Goal: Task Accomplishment & Management: Manage account settings

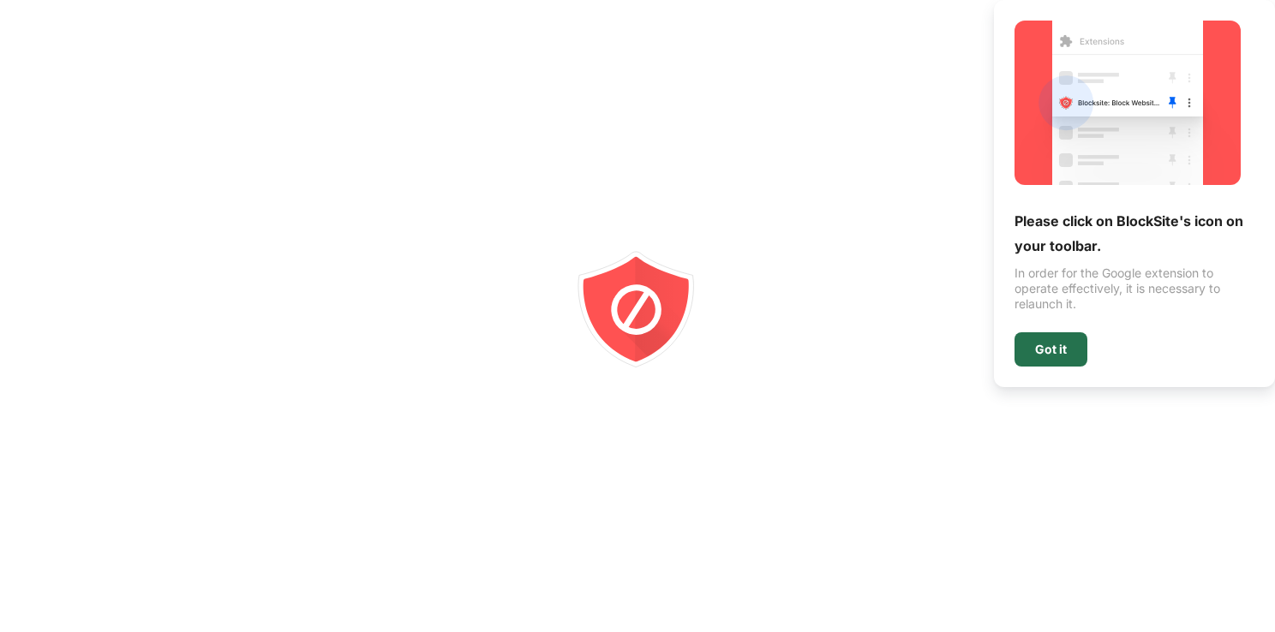
click at [1022, 359] on div "Got it" at bounding box center [1050, 349] width 73 height 34
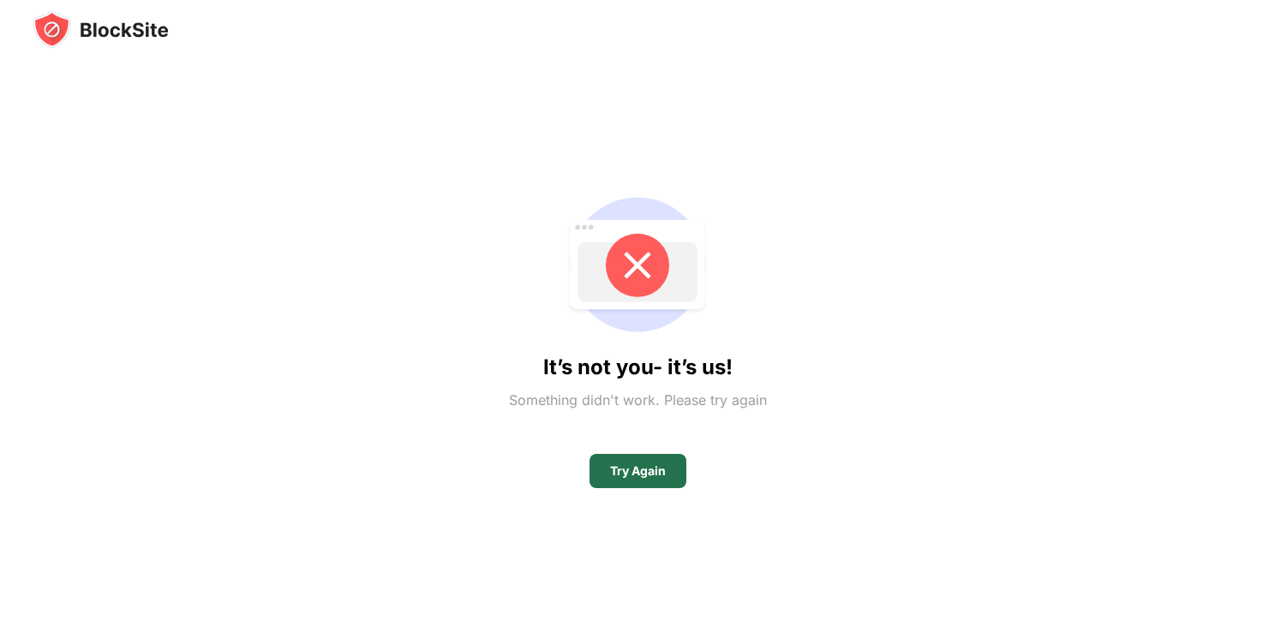
click at [637, 478] on div "Try Again" at bounding box center [637, 471] width 97 height 34
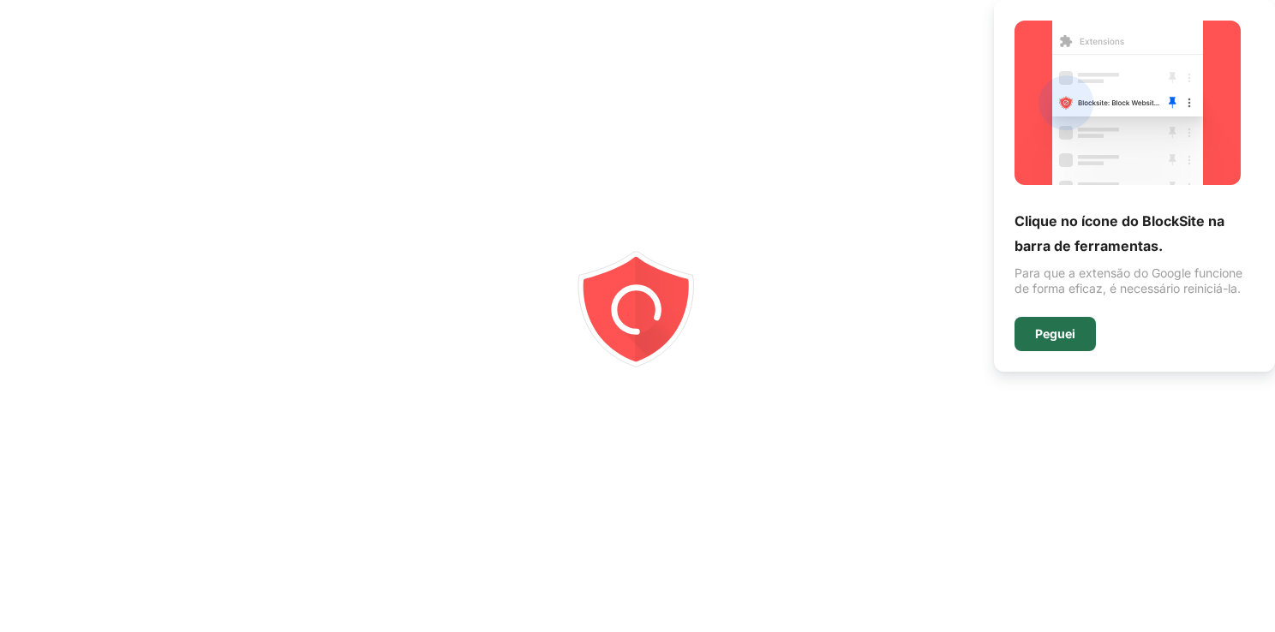
click at [1025, 338] on div "Peguei" at bounding box center [1054, 334] width 81 height 34
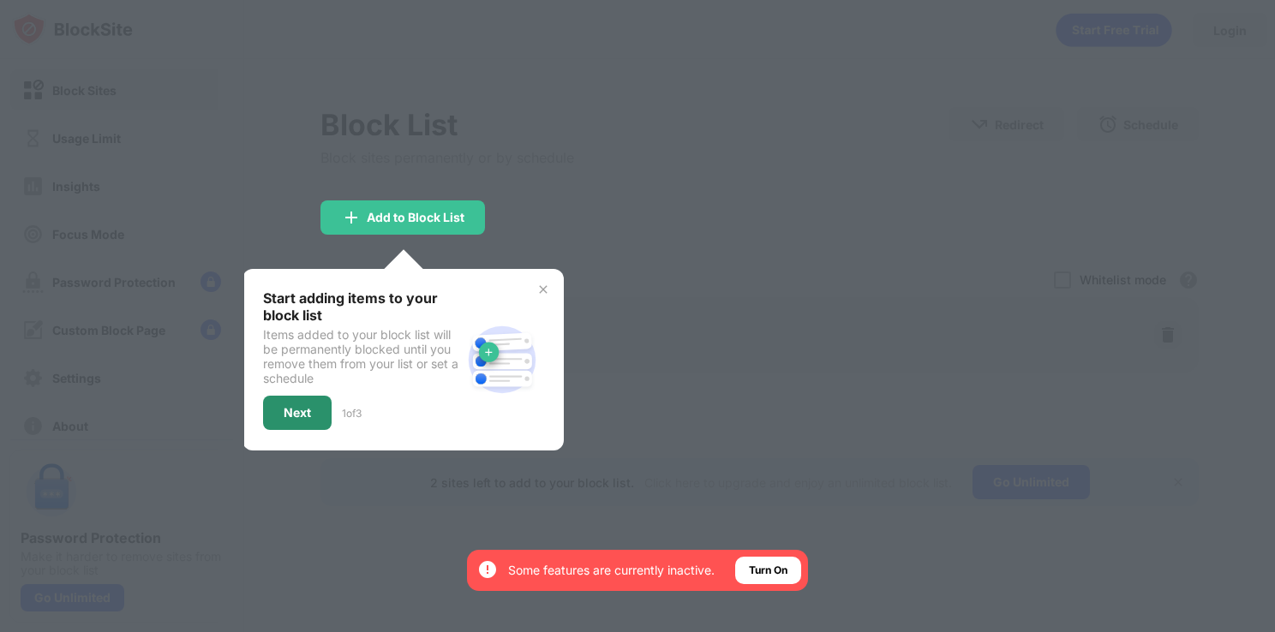
click at [304, 420] on div "Next" at bounding box center [297, 413] width 69 height 34
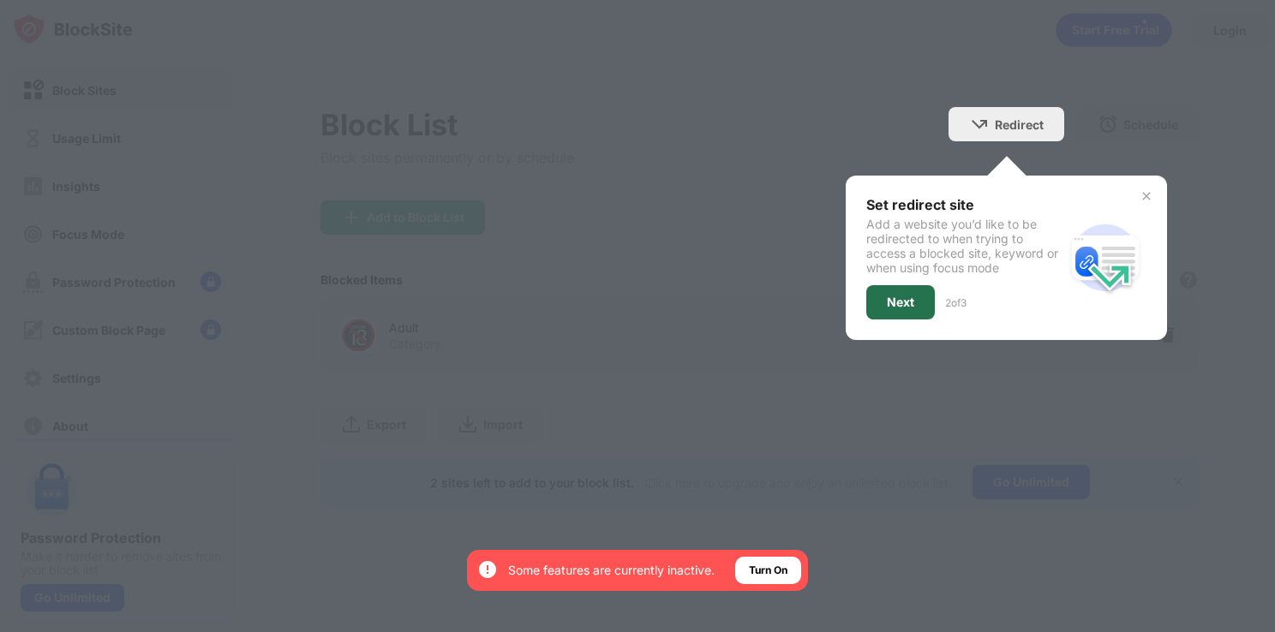
click at [901, 303] on div "Next" at bounding box center [900, 303] width 27 height 14
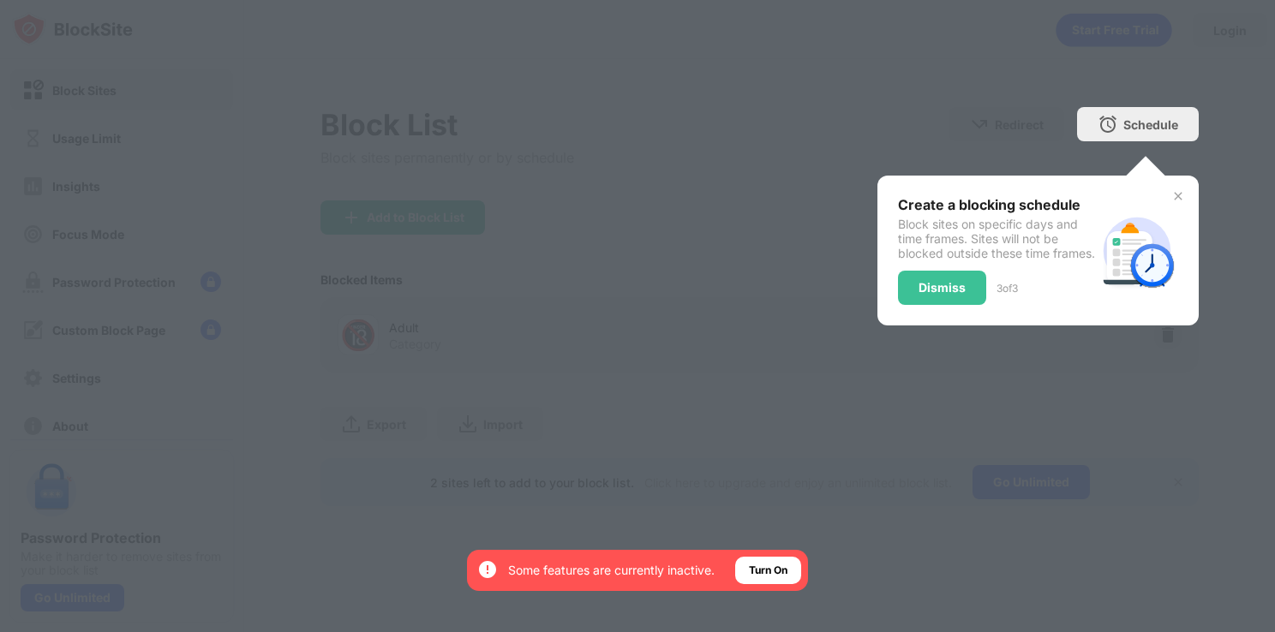
click at [920, 295] on div "Dismiss" at bounding box center [941, 288] width 47 height 14
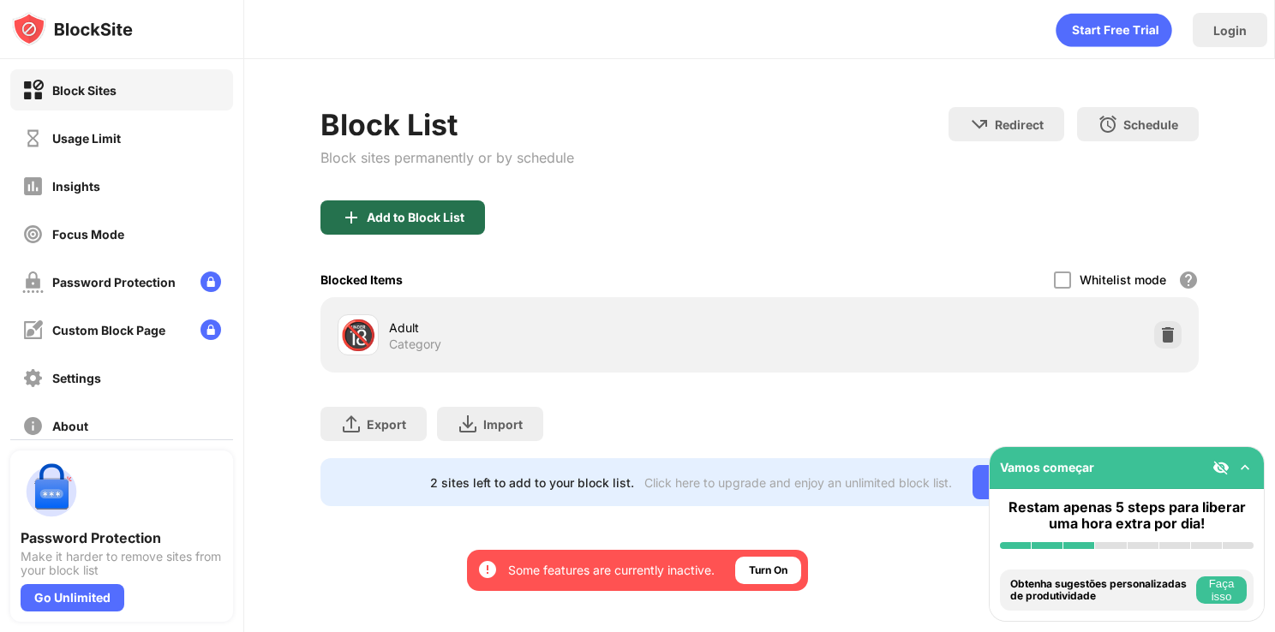
click at [447, 231] on div "Add to Block List" at bounding box center [402, 217] width 164 height 34
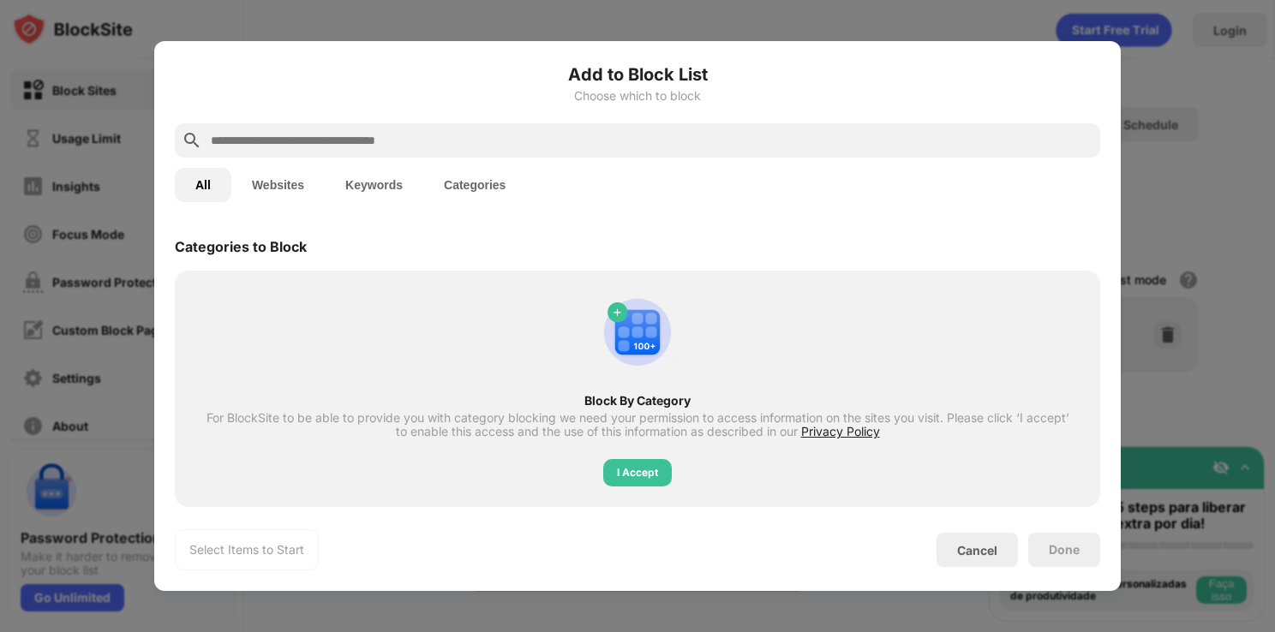
click at [398, 146] on input "text" at bounding box center [651, 140] width 884 height 21
paste input "**********"
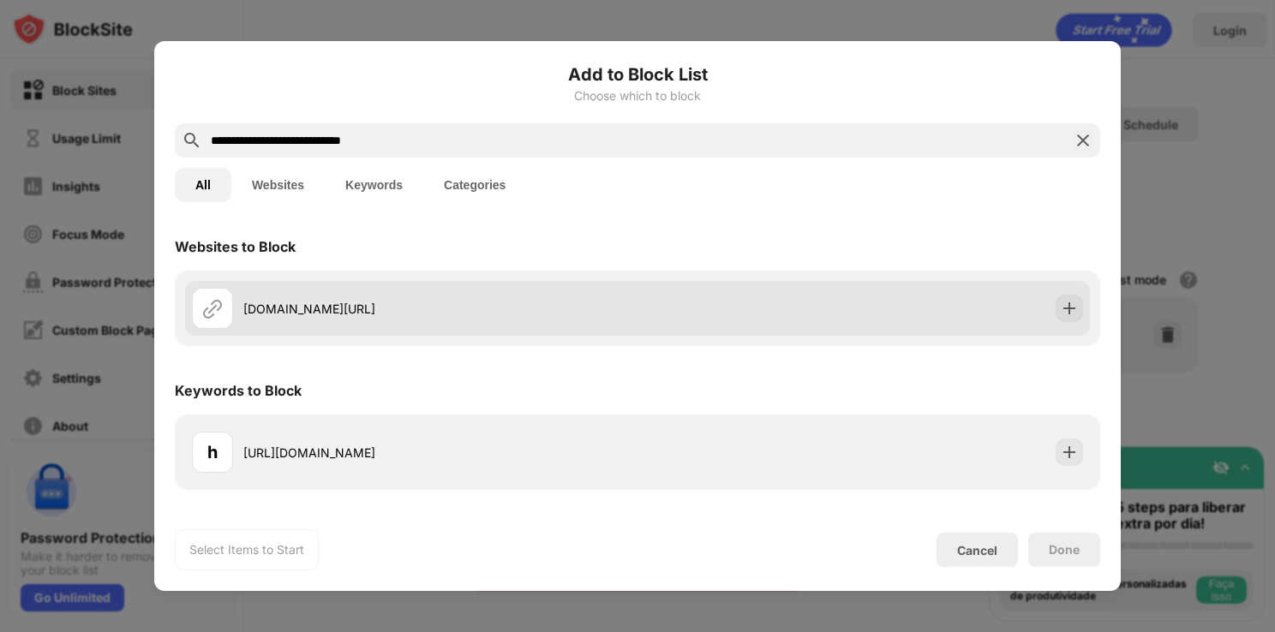
type input "**********"
click at [681, 306] on div "roblox.com/pt/home" at bounding box center [637, 308] width 905 height 55
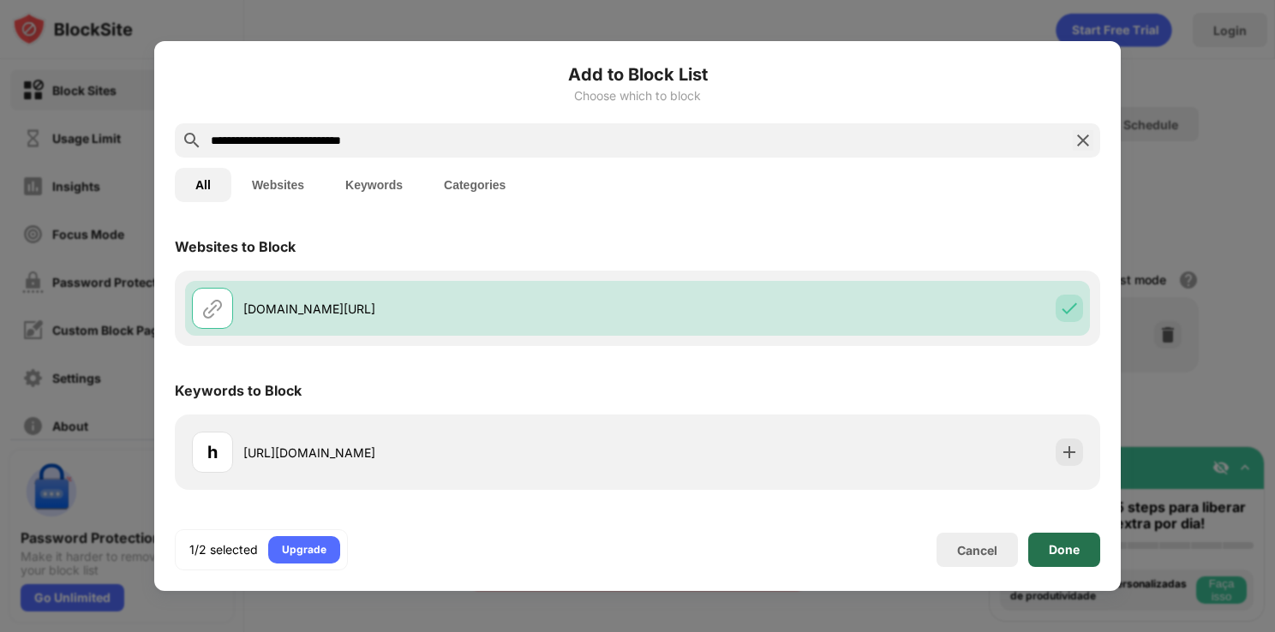
click at [1046, 548] on div "Done" at bounding box center [1064, 550] width 72 height 34
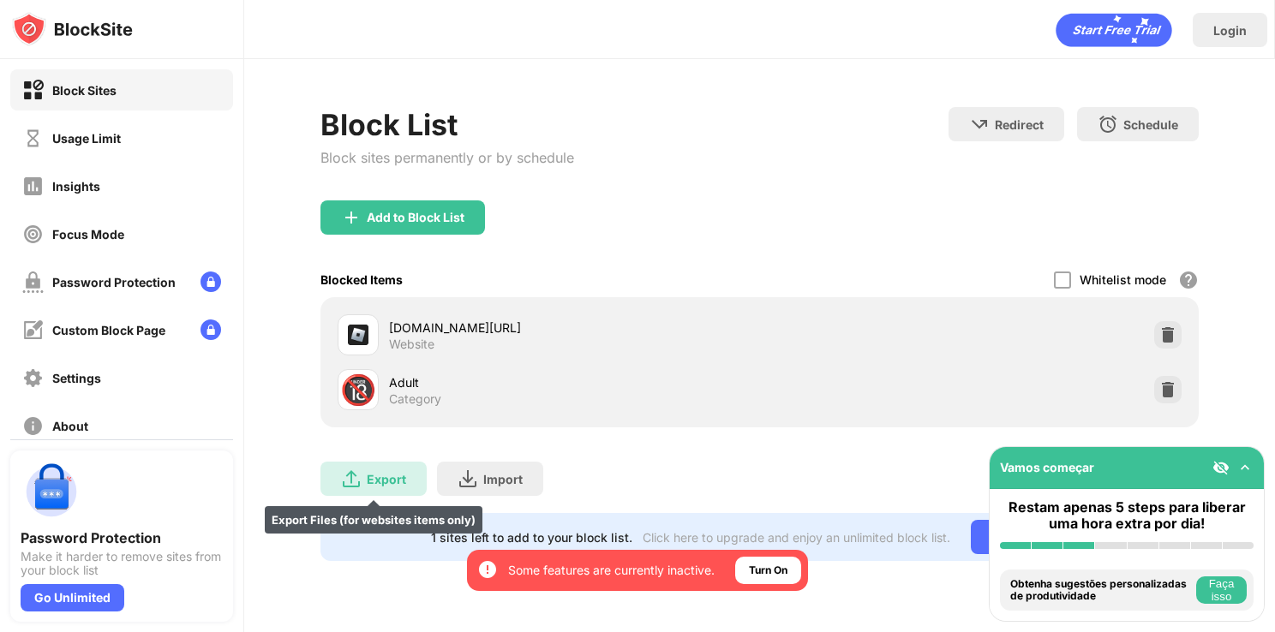
click at [360, 476] on img at bounding box center [351, 479] width 21 height 21
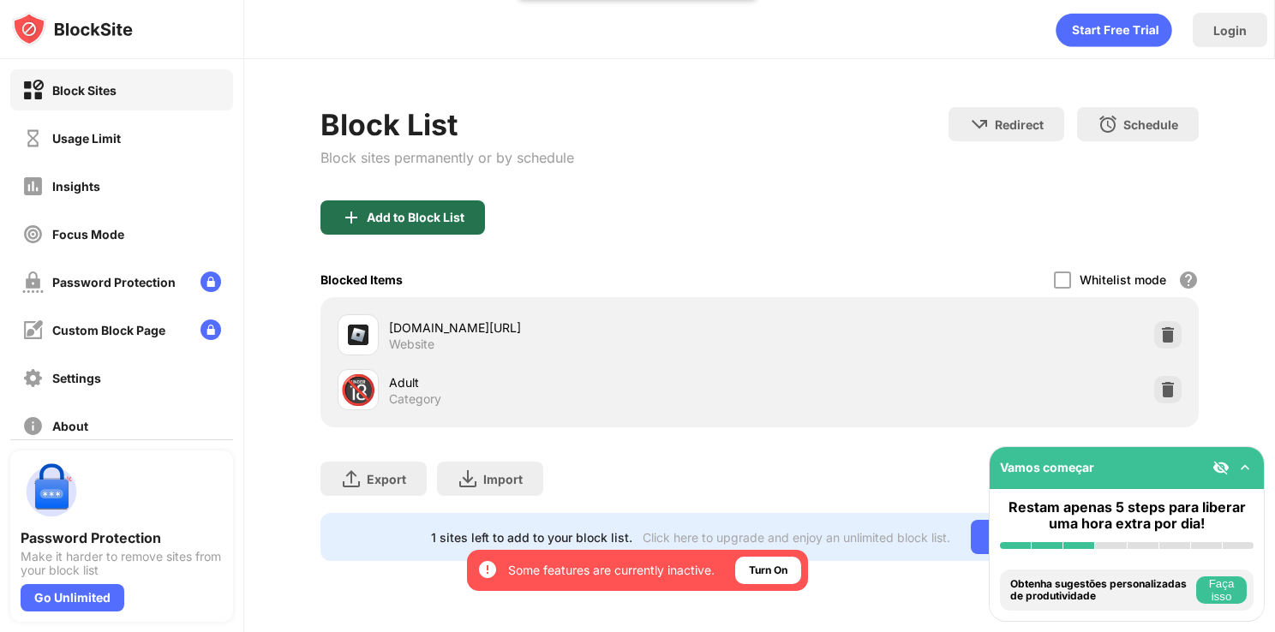
click at [426, 226] on div "Add to Block List" at bounding box center [402, 217] width 164 height 34
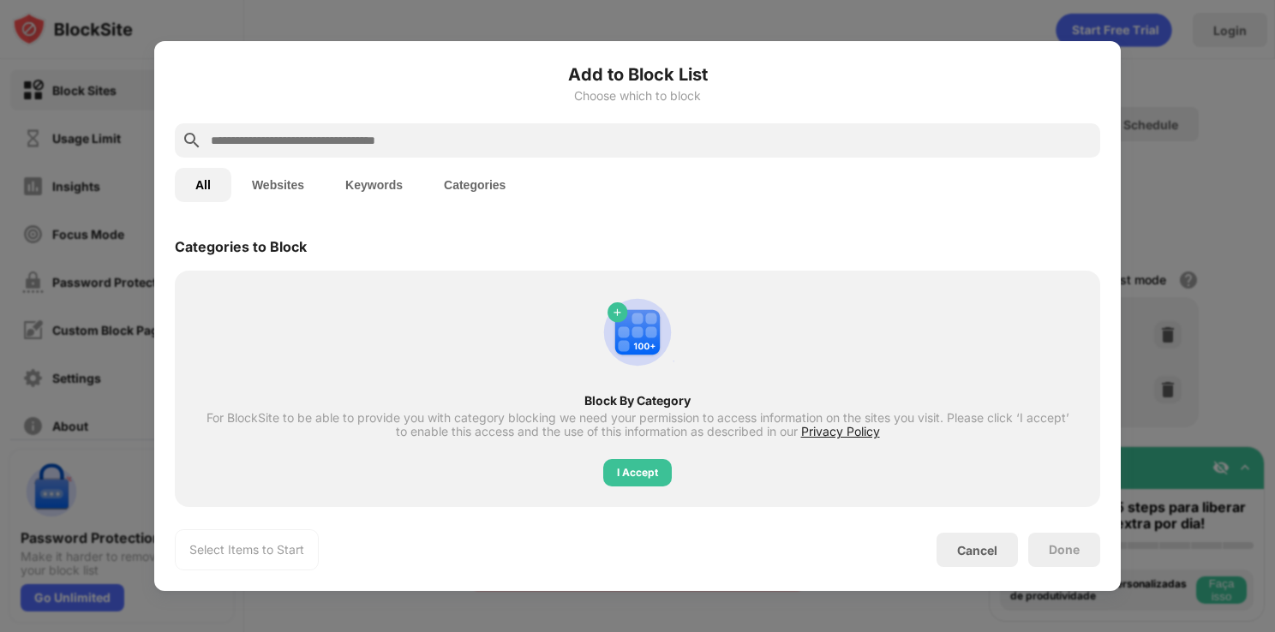
click at [408, 146] on input "text" at bounding box center [651, 140] width 884 height 21
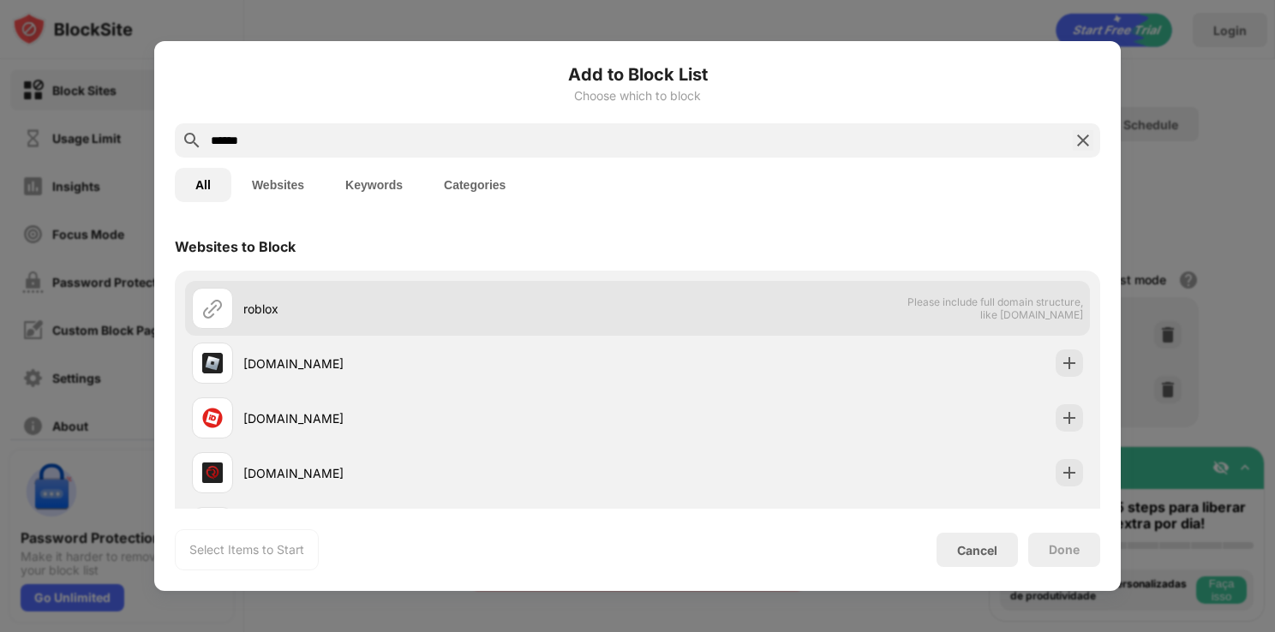
type input "******"
click at [399, 324] on div "roblox" at bounding box center [415, 308] width 446 height 41
click at [216, 315] on img at bounding box center [212, 308] width 21 height 21
click at [386, 317] on div "roblox" at bounding box center [415, 308] width 446 height 41
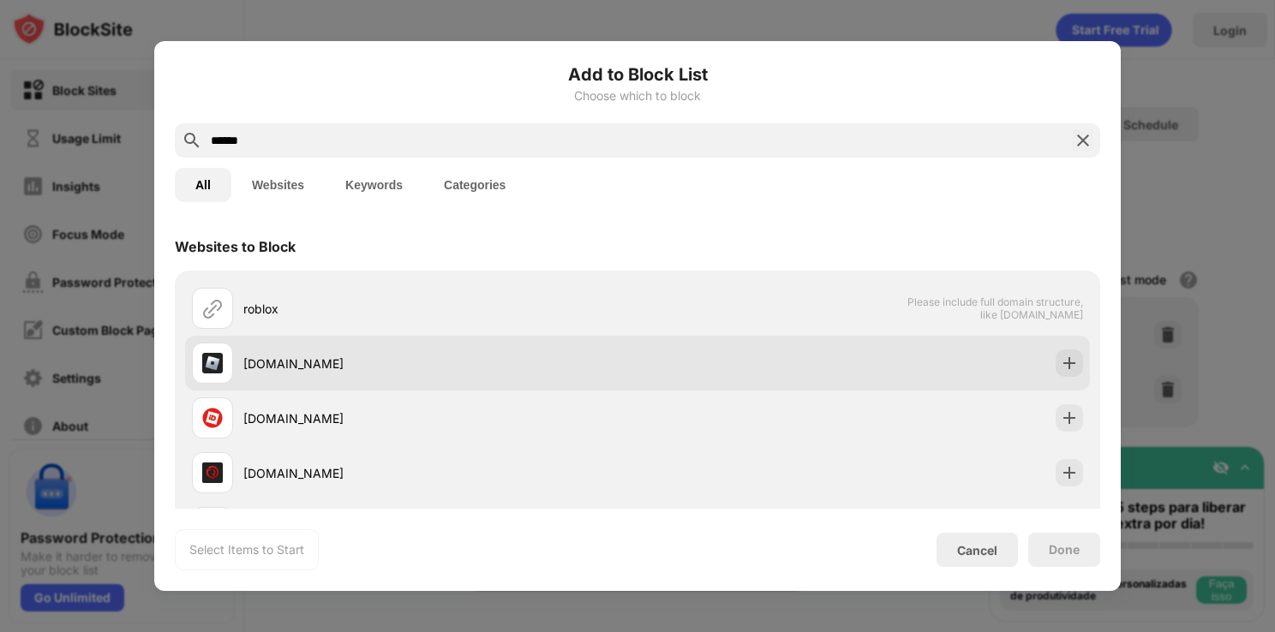
click at [872, 358] on div "roblox.com" at bounding box center [637, 363] width 905 height 55
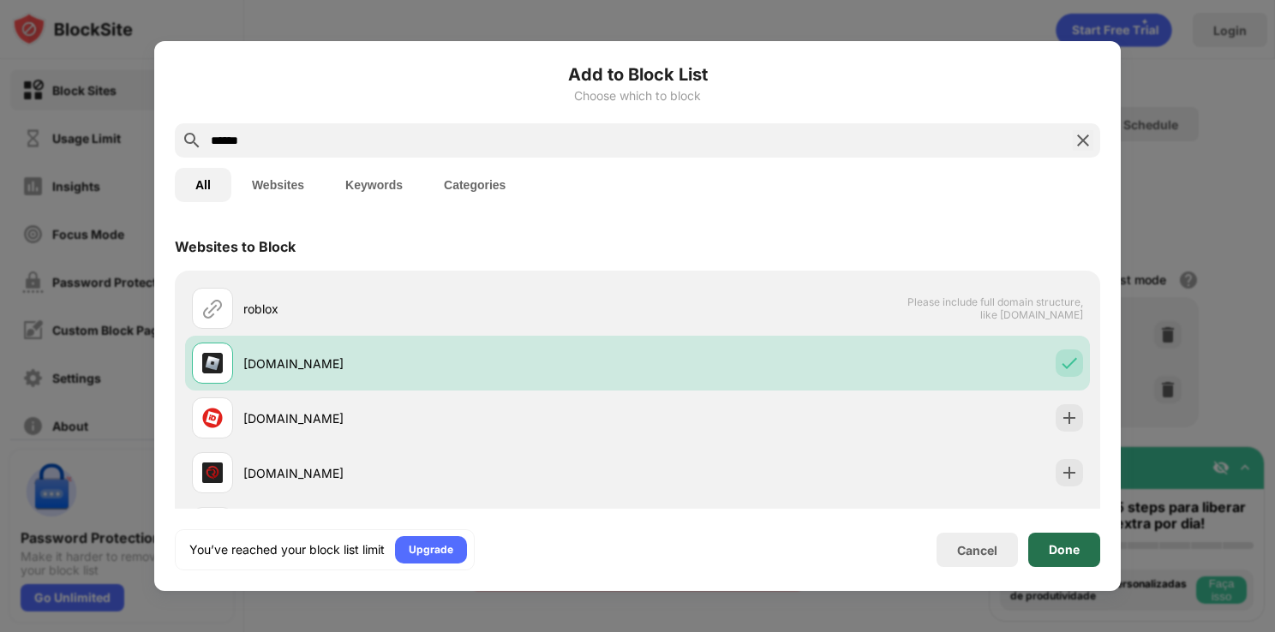
click at [1061, 565] on div "Done" at bounding box center [1064, 550] width 72 height 34
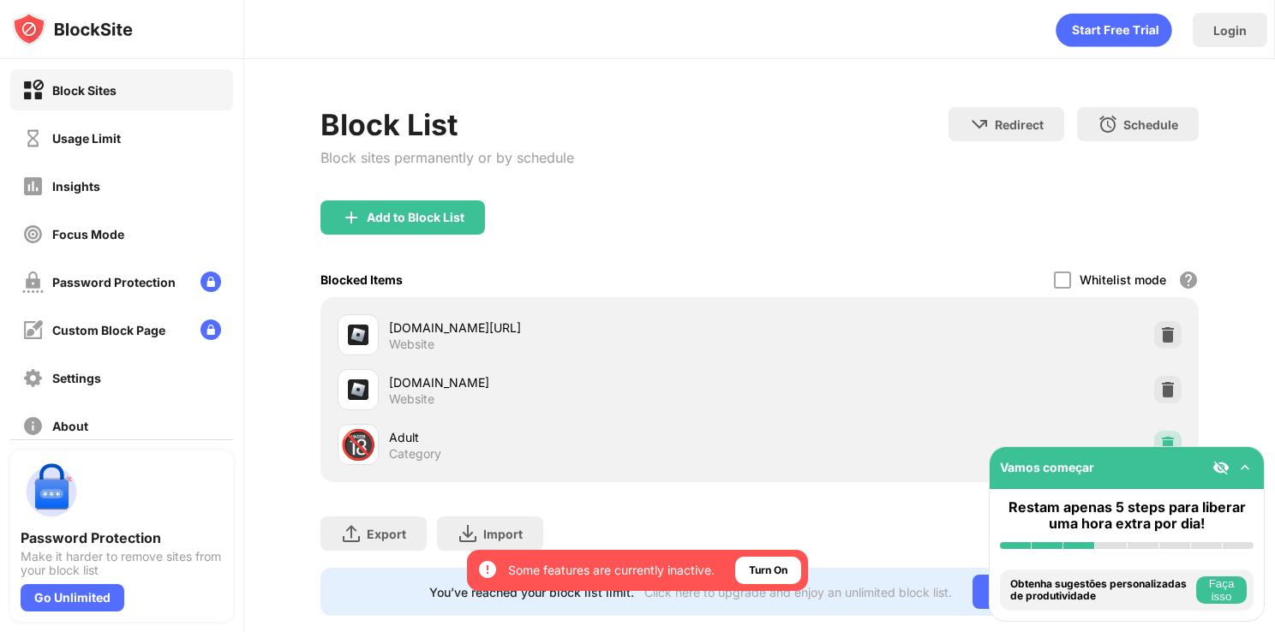
click at [1154, 433] on div at bounding box center [1167, 444] width 27 height 27
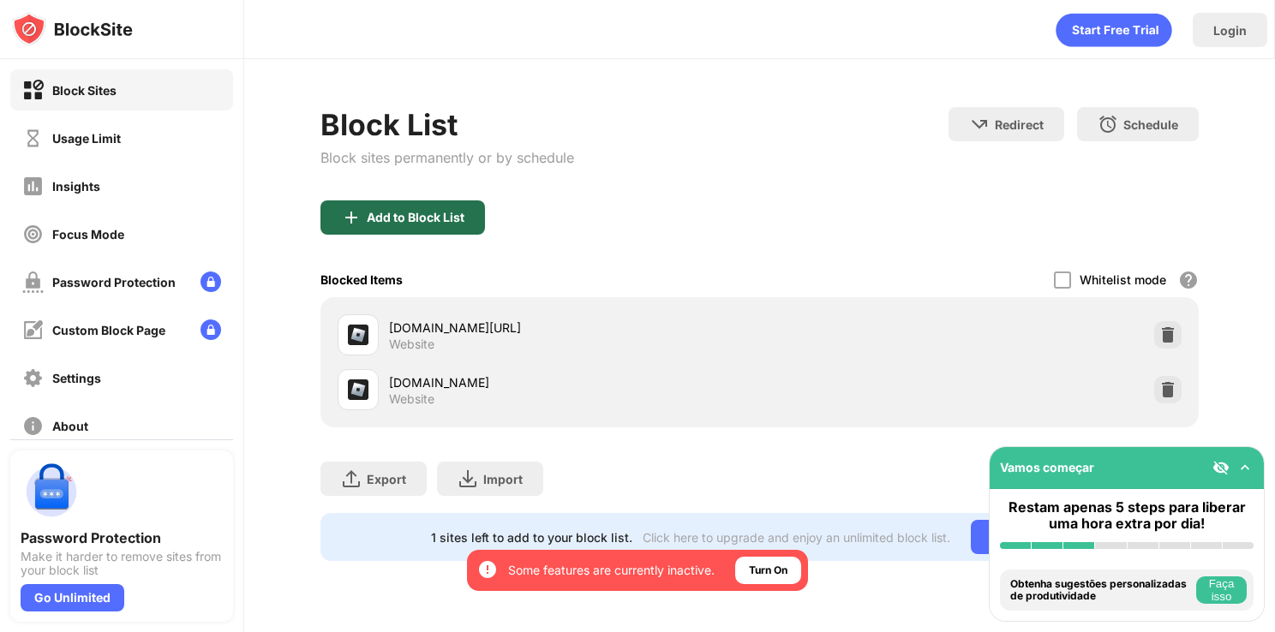
click at [415, 214] on div "Add to Block List" at bounding box center [416, 218] width 98 height 14
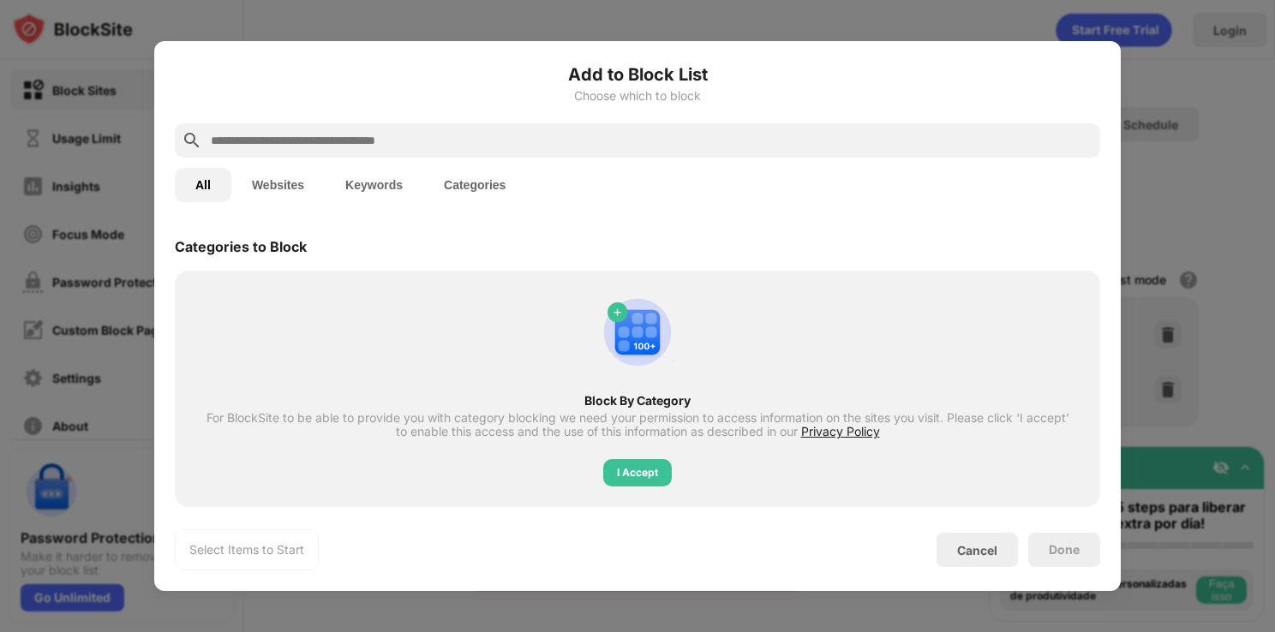
click at [448, 148] on input "text" at bounding box center [651, 140] width 884 height 21
paste input "**********"
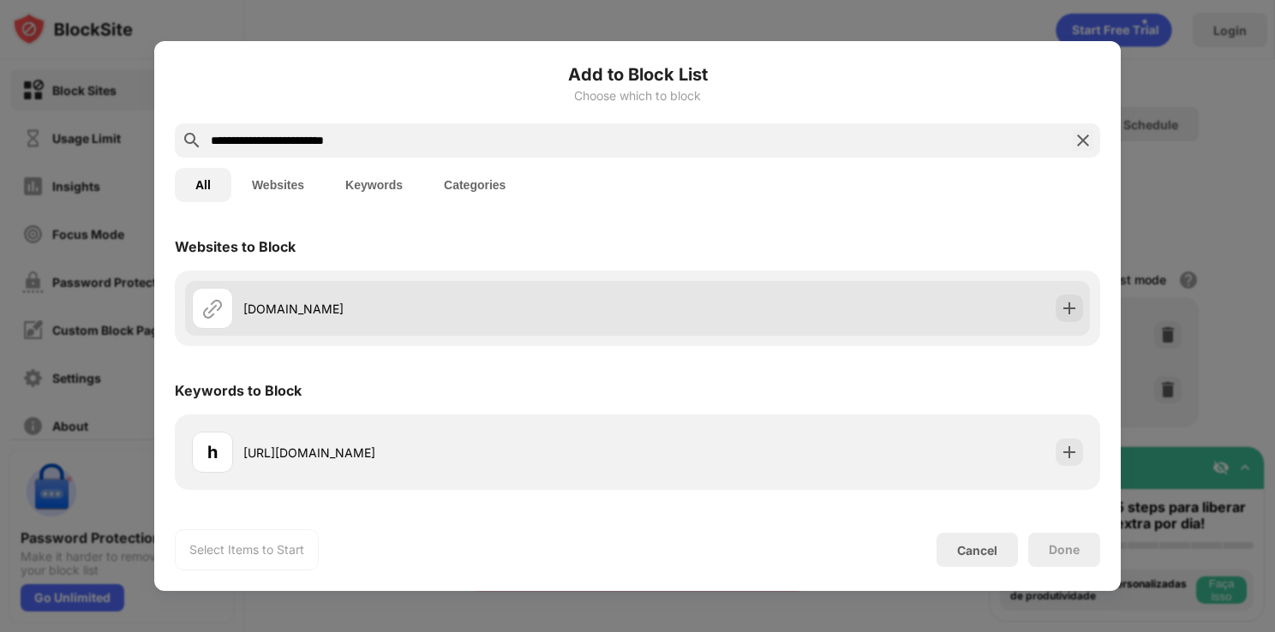
type input "**********"
click at [596, 281] on div "create.roblox.com" at bounding box center [637, 308] width 905 height 55
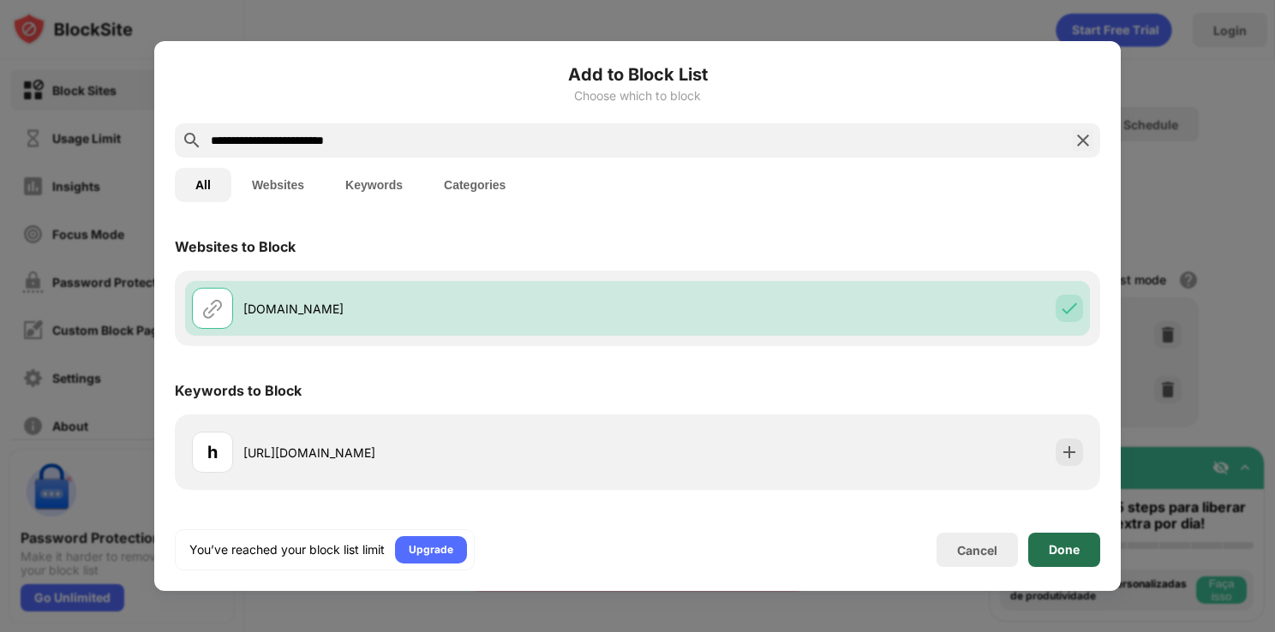
click at [1059, 564] on div "Done" at bounding box center [1064, 550] width 72 height 34
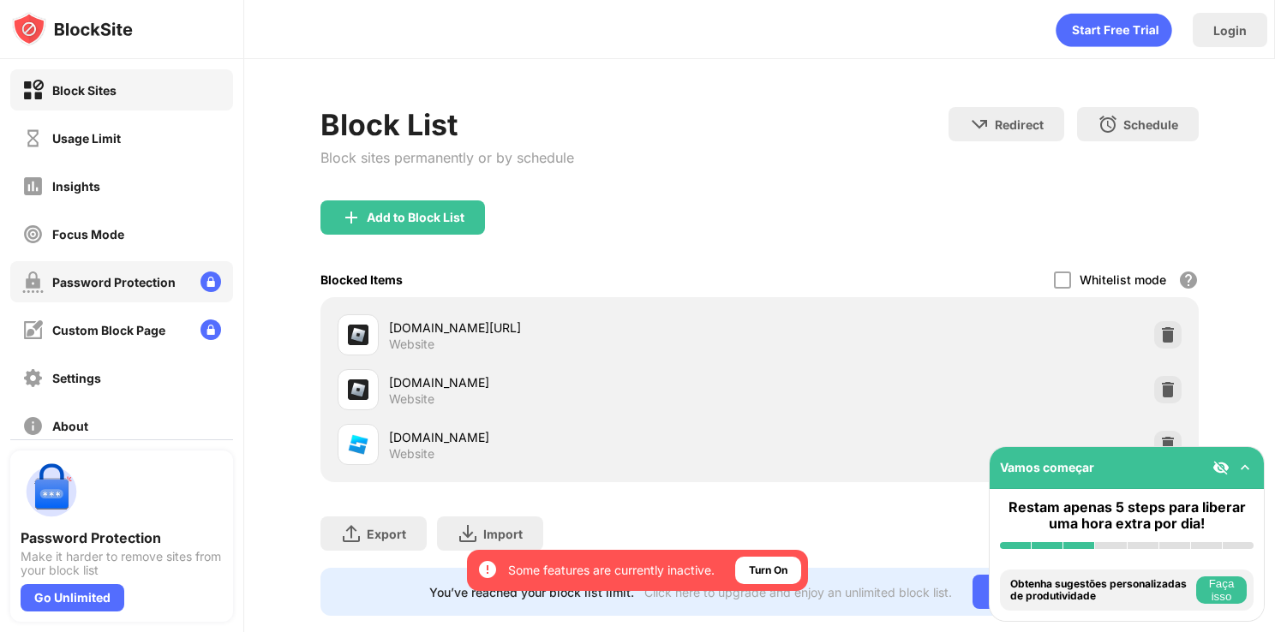
click at [157, 273] on div "Password Protection" at bounding box center [98, 282] width 153 height 21
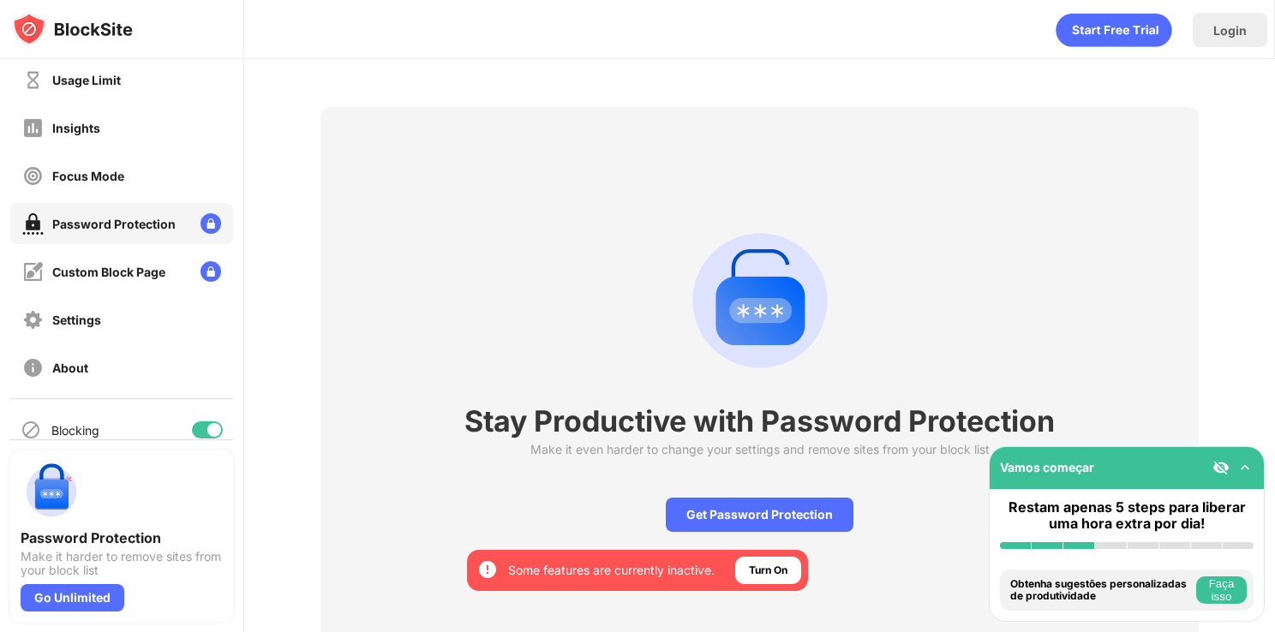
scroll to position [69, 0]
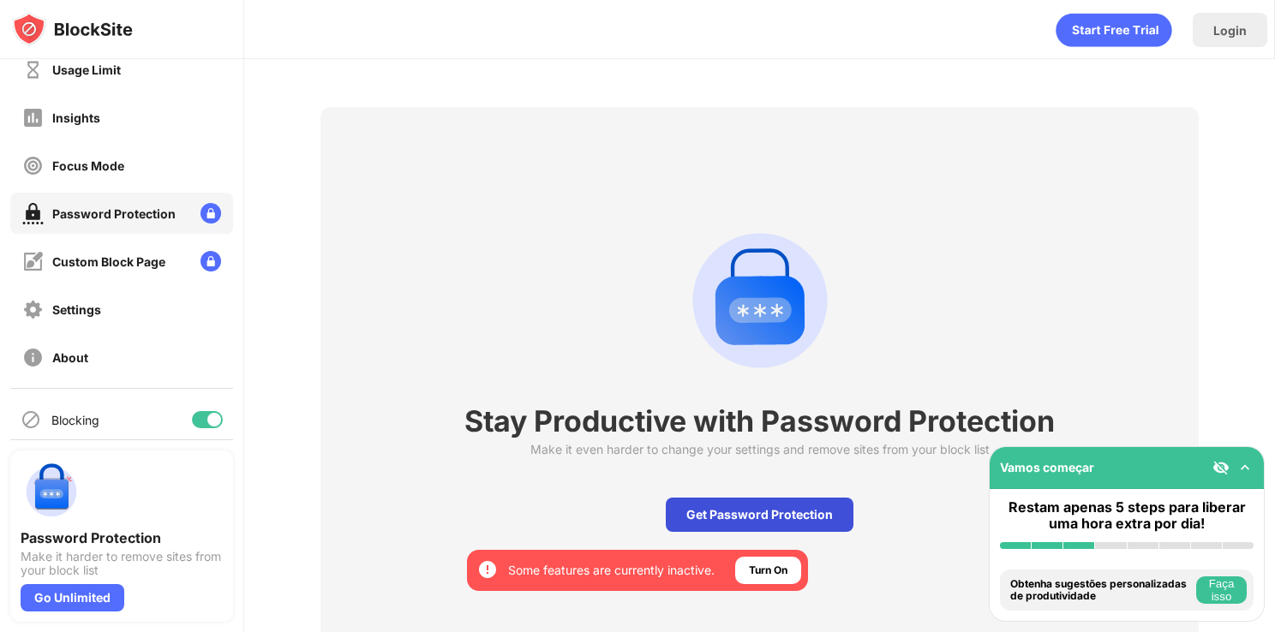
click at [671, 505] on div "Get Password Protection" at bounding box center [760, 515] width 188 height 34
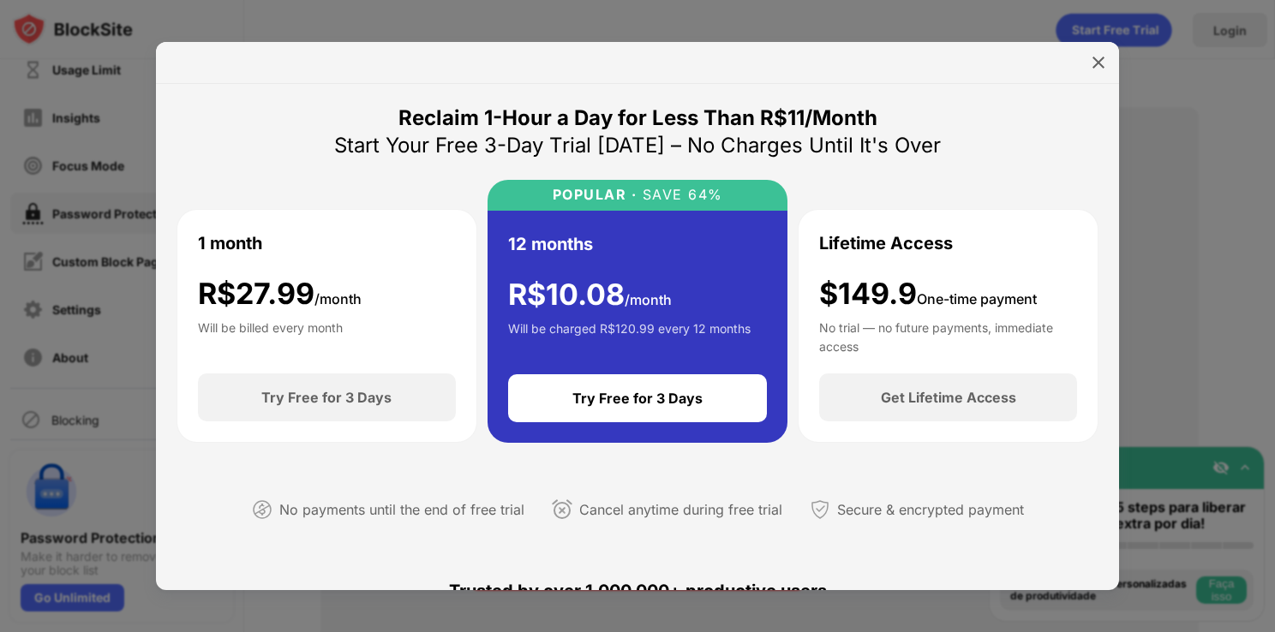
click at [1092, 46] on div at bounding box center [637, 63] width 963 height 42
click at [1093, 50] on div at bounding box center [1098, 62] width 27 height 27
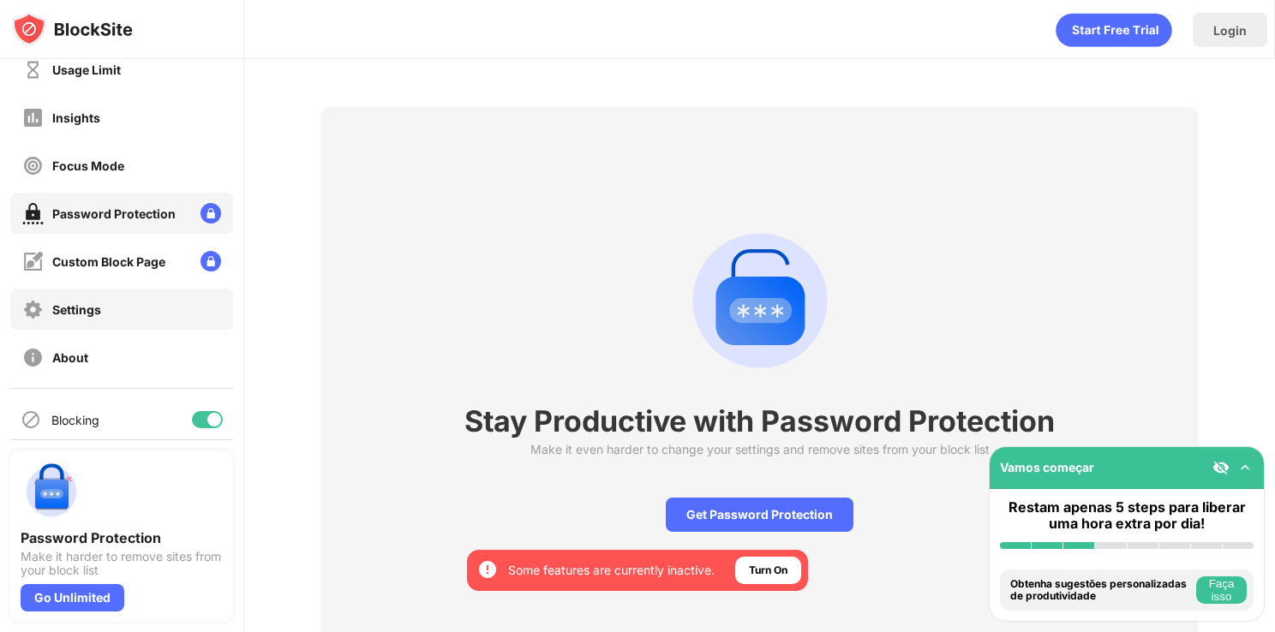
click at [123, 314] on div "Settings" at bounding box center [121, 309] width 223 height 41
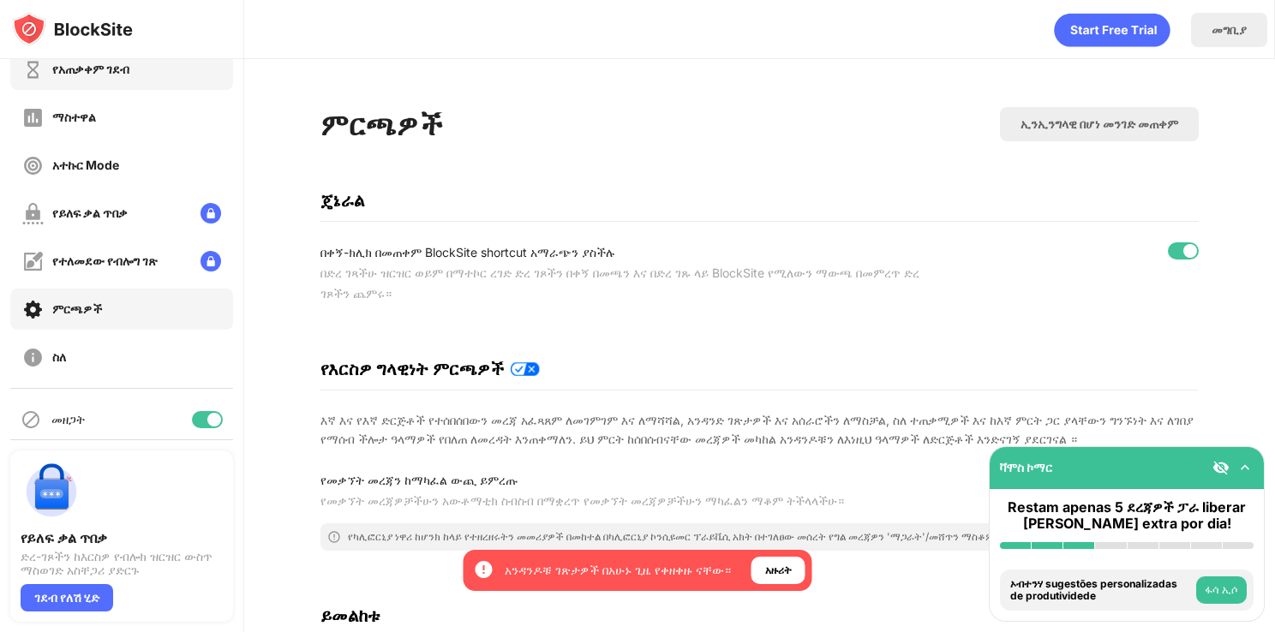
click at [82, 81] on div "የአጠቃቀም ገደብ" at bounding box center [121, 69] width 223 height 41
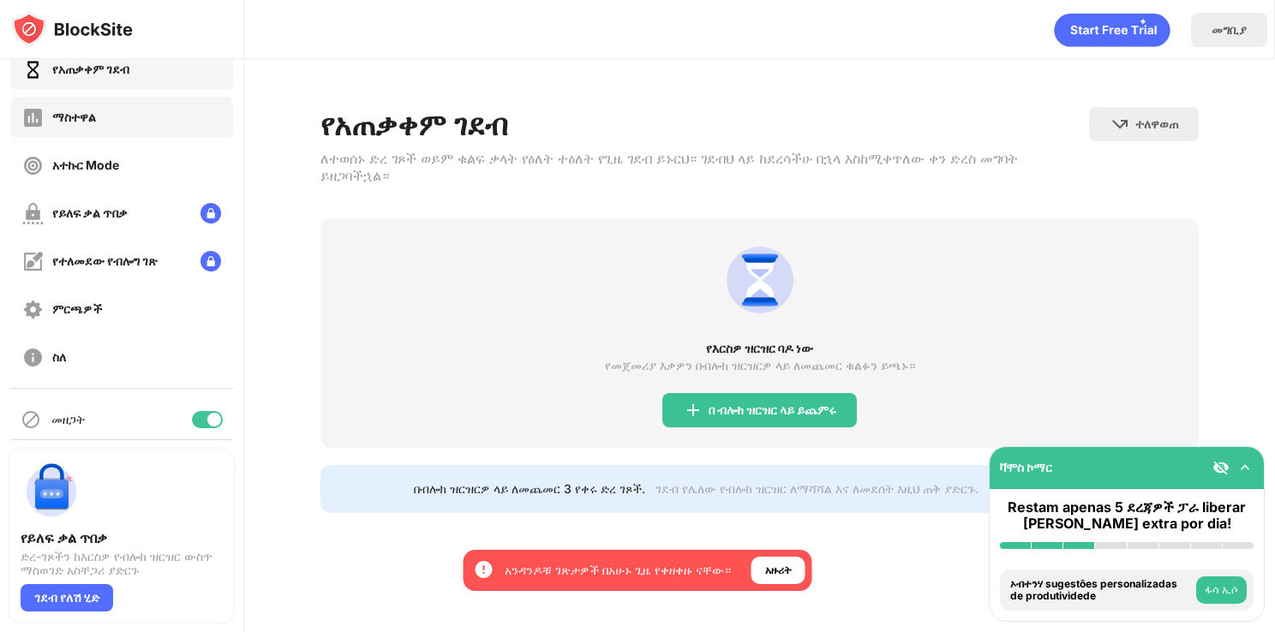
click at [78, 105] on div "ማስተዋል" at bounding box center [121, 117] width 223 height 41
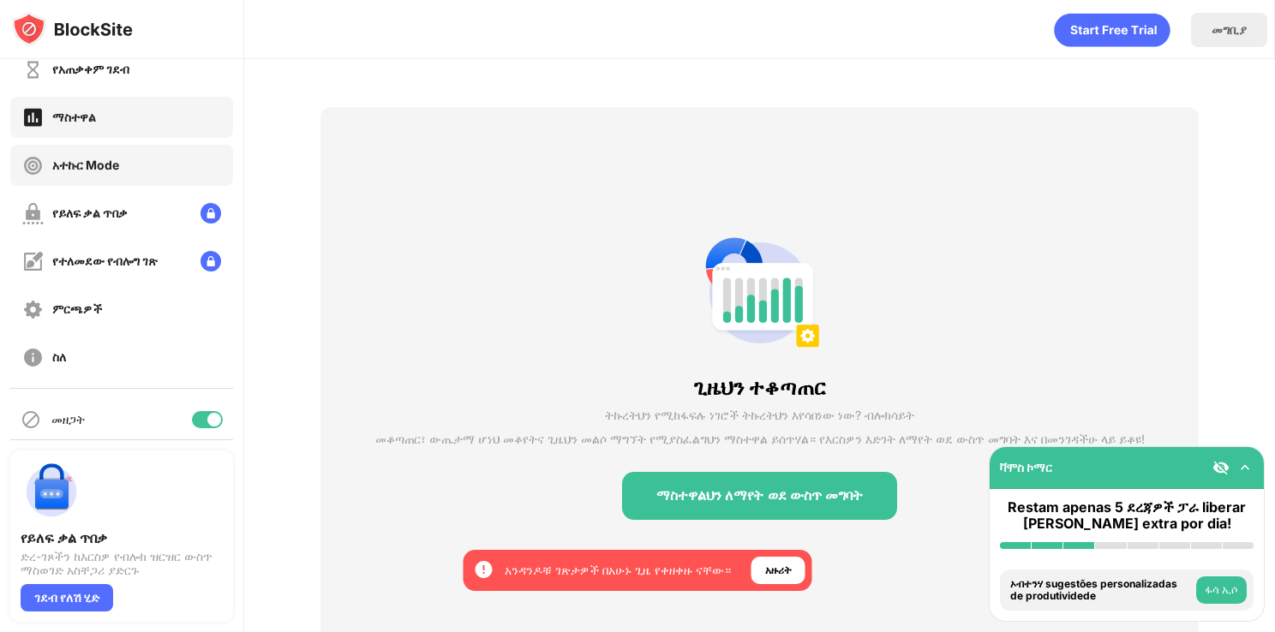
click at [89, 166] on div "አተኩር Mode" at bounding box center [85, 165] width 67 height 15
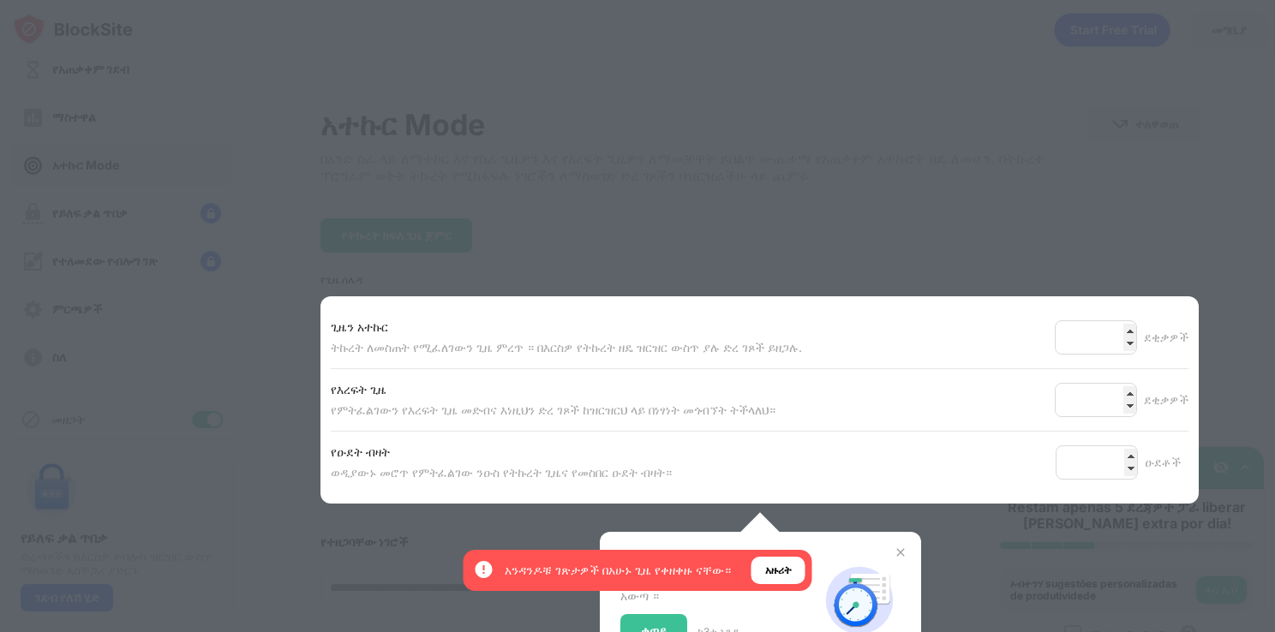
click at [141, 240] on div at bounding box center [637, 316] width 1275 height 632
click at [894, 557] on img at bounding box center [901, 553] width 14 height 14
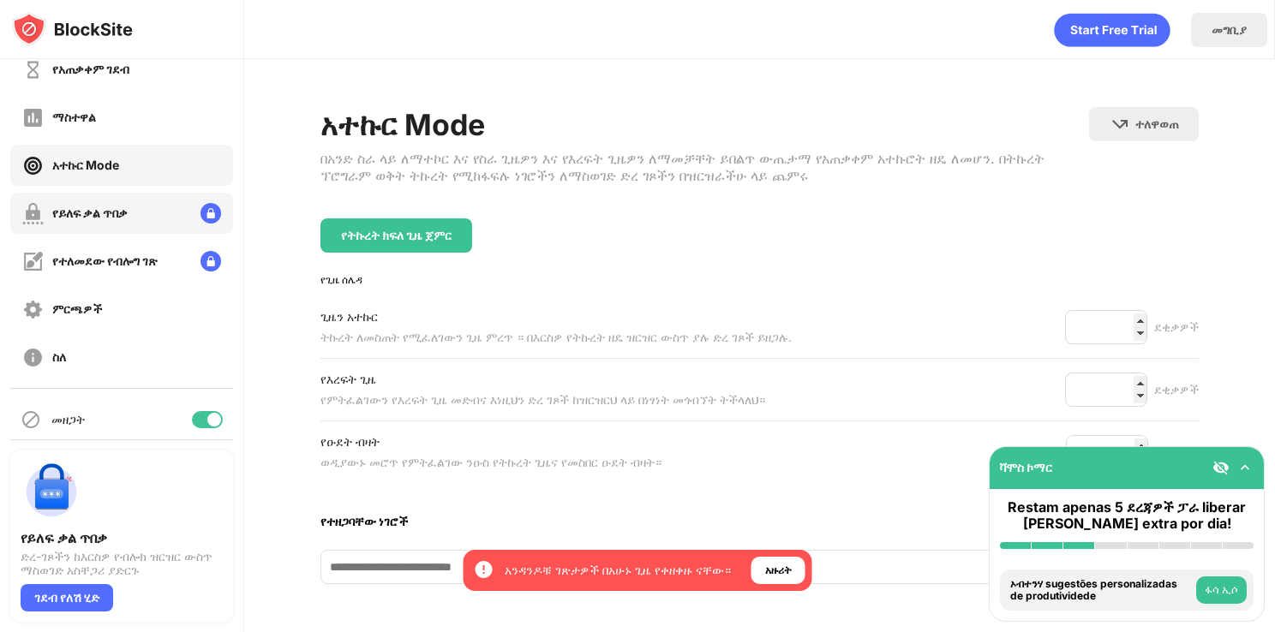
click at [114, 206] on div "የይለፍ ቃል ጥበቃ" at bounding box center [89, 213] width 75 height 15
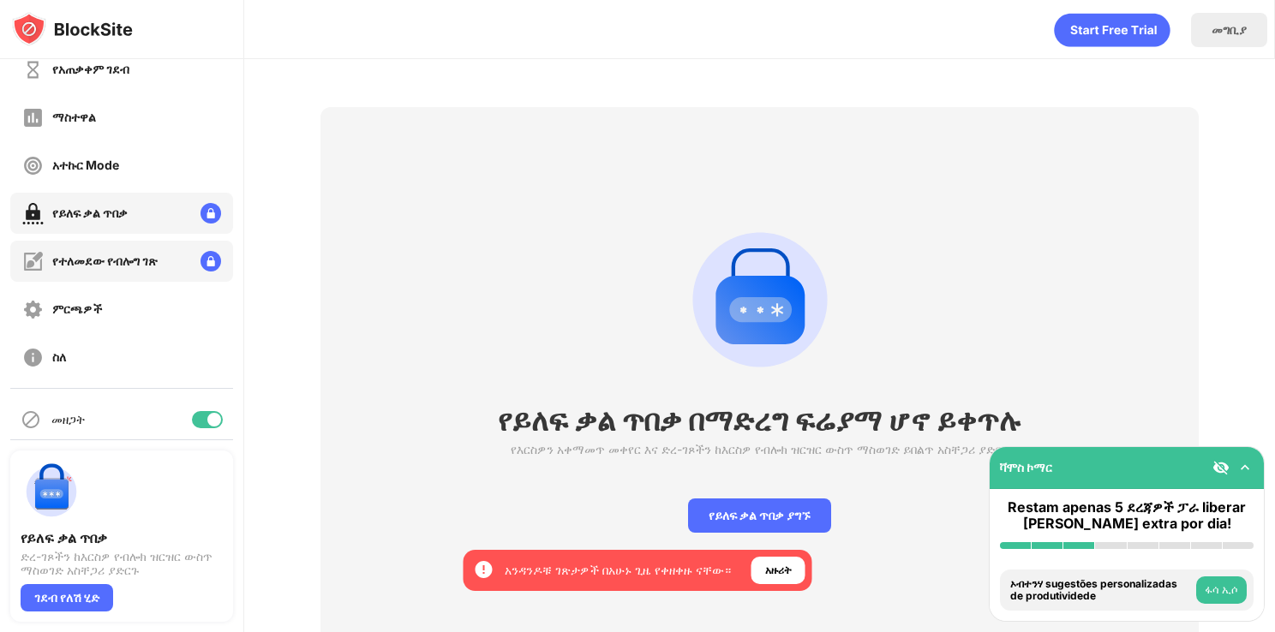
click at [89, 278] on div "የተለመደው የብሎግ ገጽ" at bounding box center [121, 261] width 223 height 41
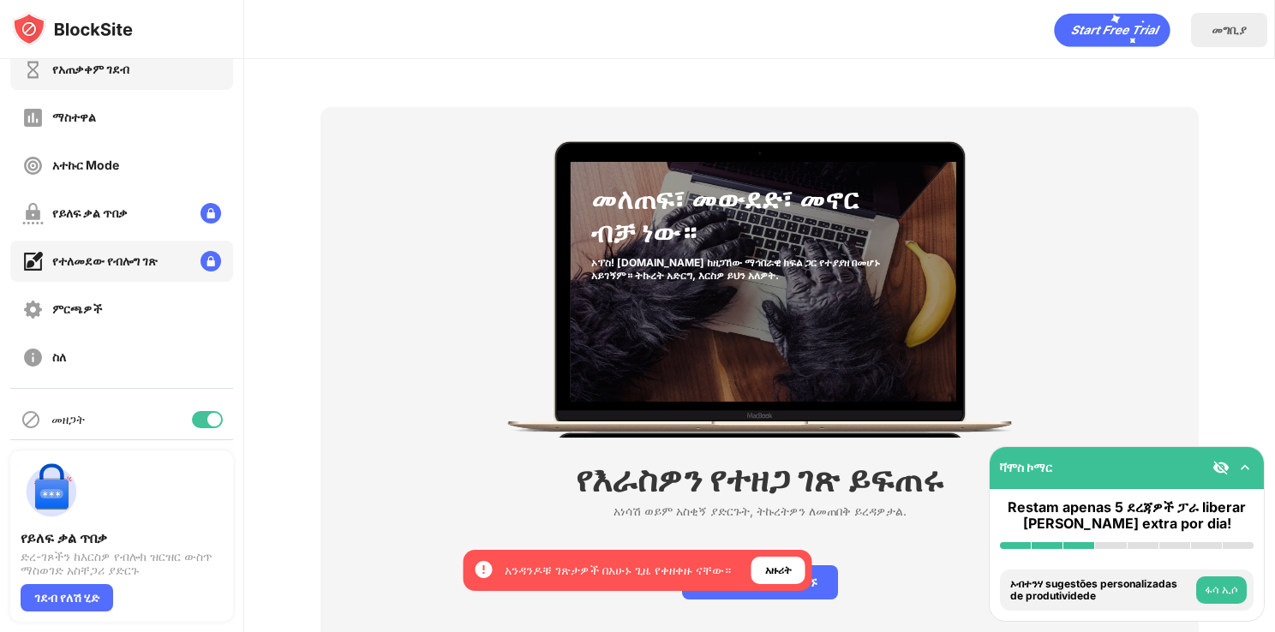
click at [133, 84] on div "የአጠቃቀም ገደብ" at bounding box center [121, 69] width 223 height 41
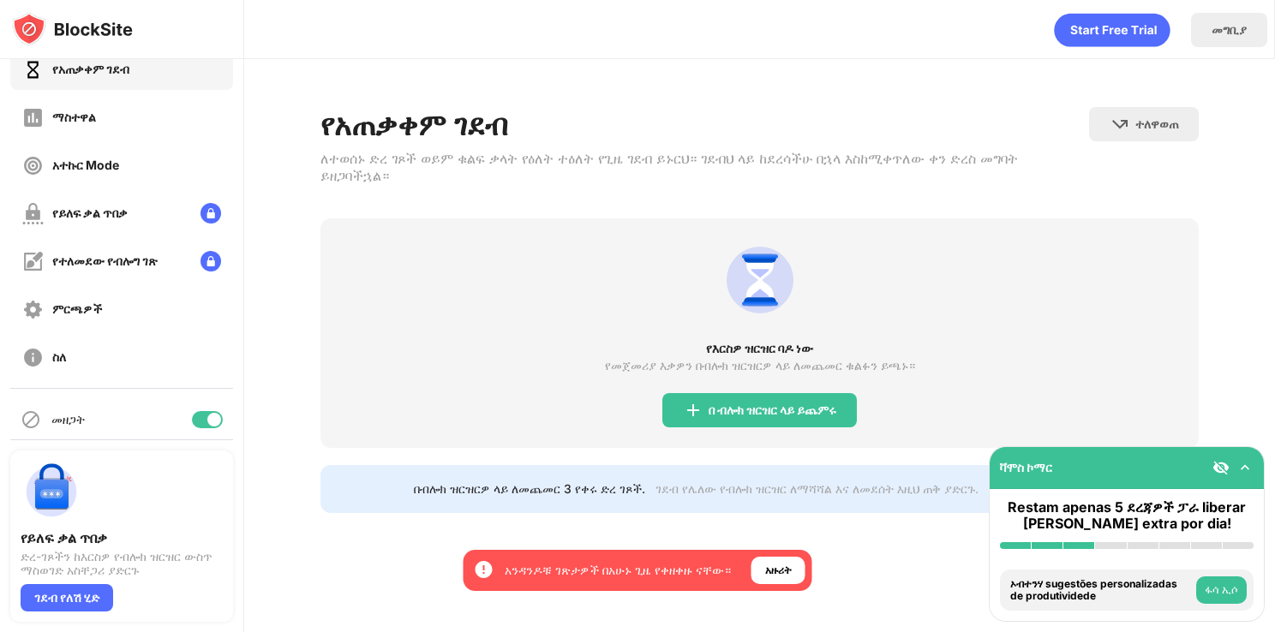
click at [1181, 198] on div "ተለዋወጠ መዘጋት በሚንቀሳቀስበት ጊዜ እንደገና ሊመራበት ያለበትን ድረ ገጽ ምረጥ" at bounding box center [1144, 152] width 110 height 91
click at [165, 110] on div "ማስተዋል" at bounding box center [121, 117] width 223 height 41
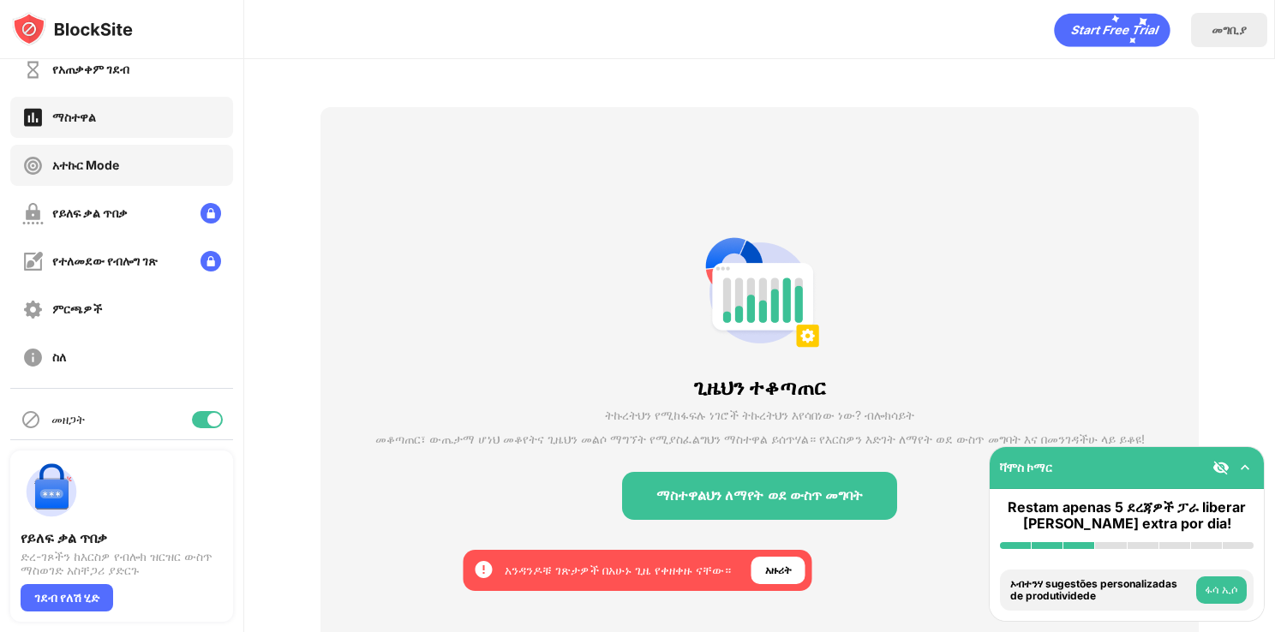
click at [144, 164] on div "አተኩር Mode" at bounding box center [121, 165] width 223 height 41
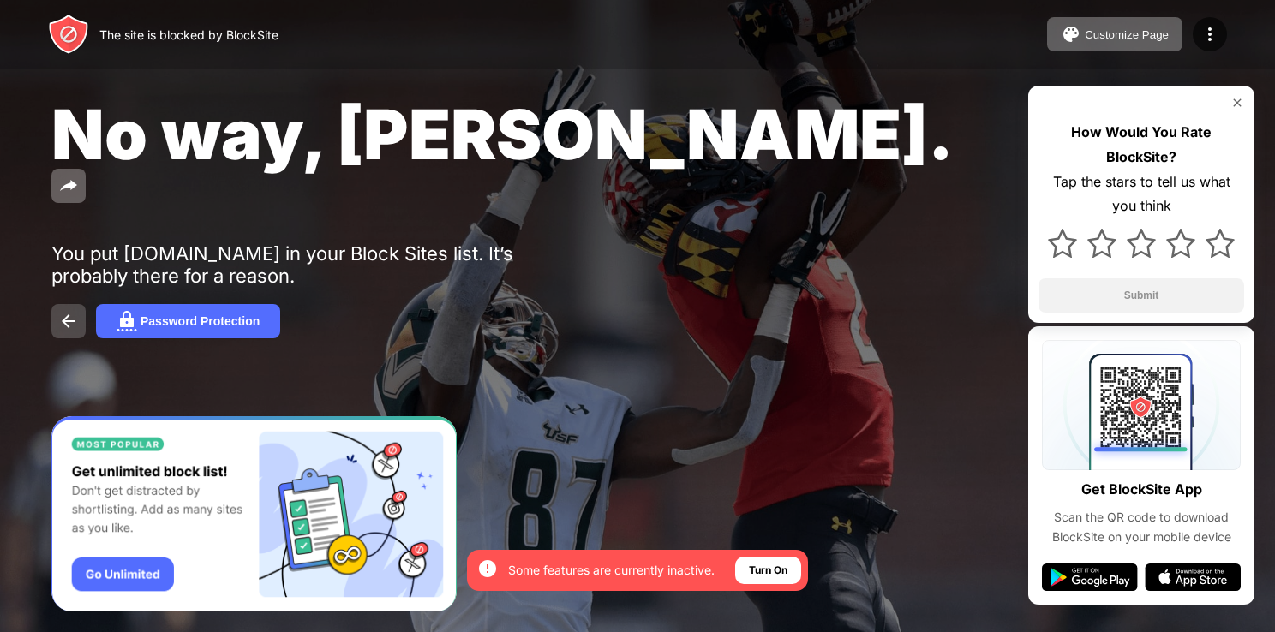
click at [60, 311] on img at bounding box center [68, 321] width 21 height 21
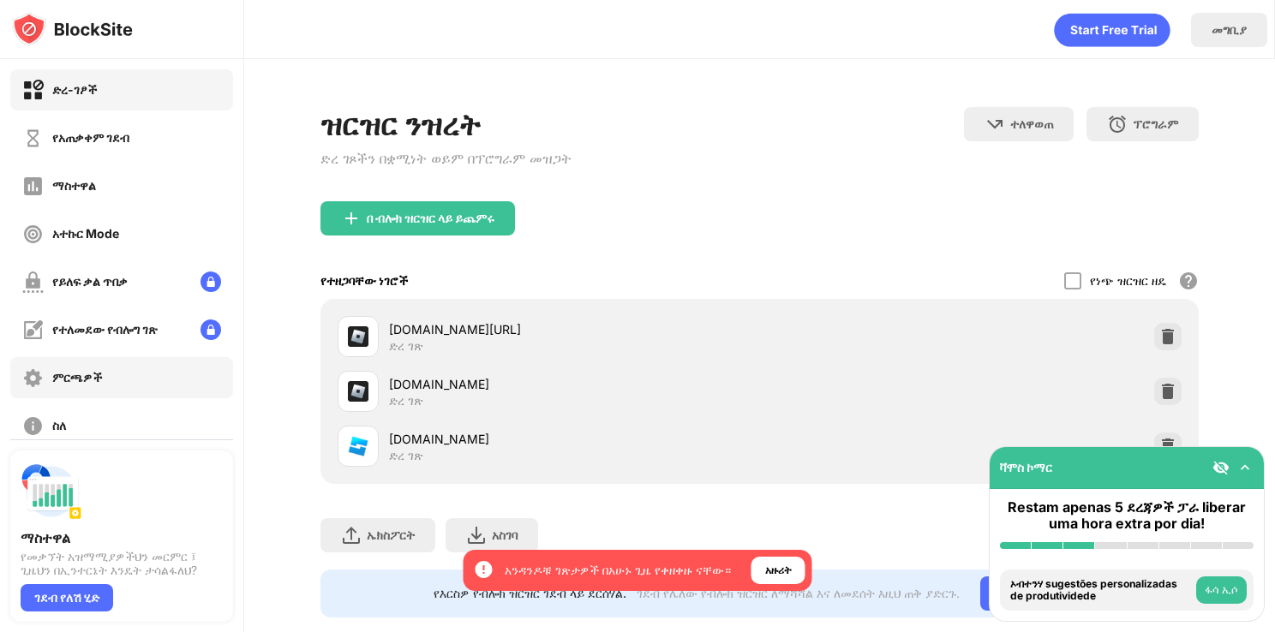
click at [160, 390] on div "ምርጫዎች" at bounding box center [121, 377] width 223 height 41
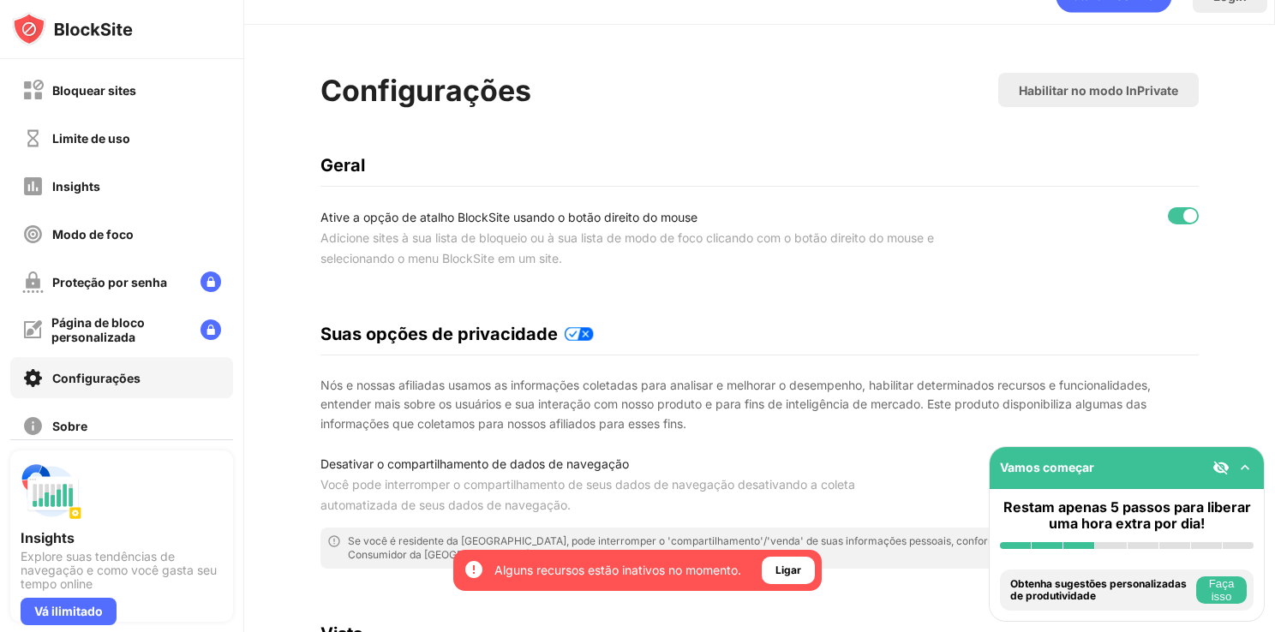
scroll to position [0, 13]
